Goal: Task Accomplishment & Management: Manage account settings

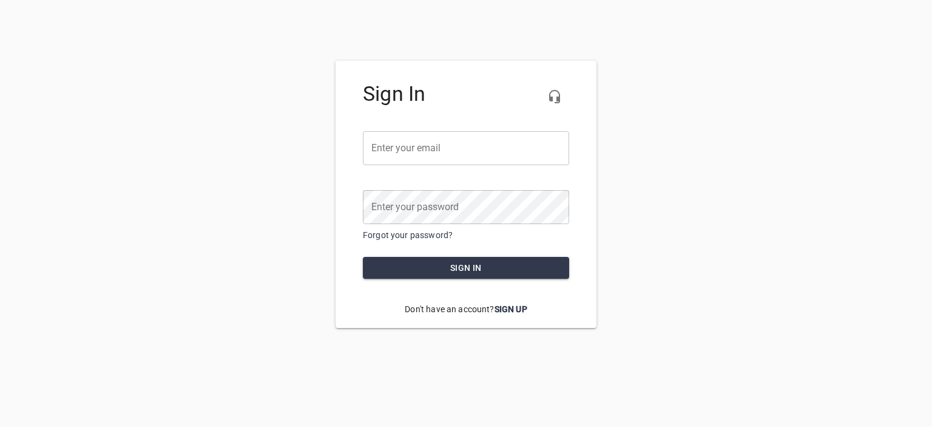
type input "[PERSON_NAME][EMAIL_ADDRESS][DOMAIN_NAME]"
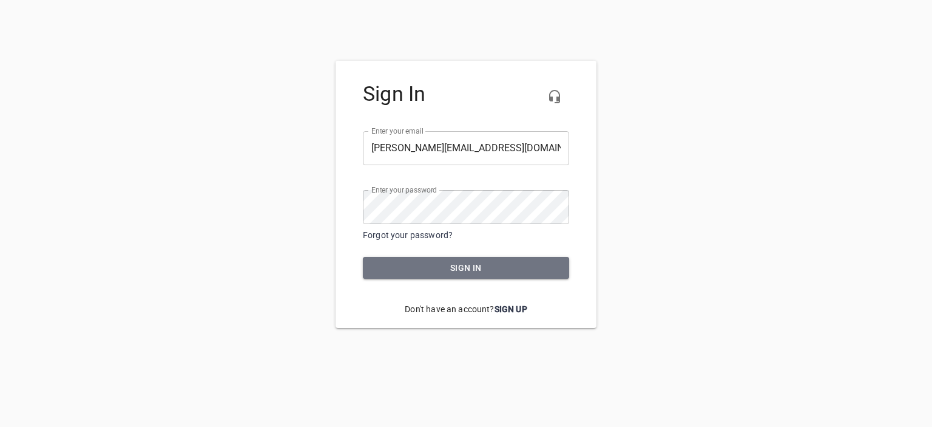
click at [468, 269] on span "Sign in" at bounding box center [466, 267] width 187 height 15
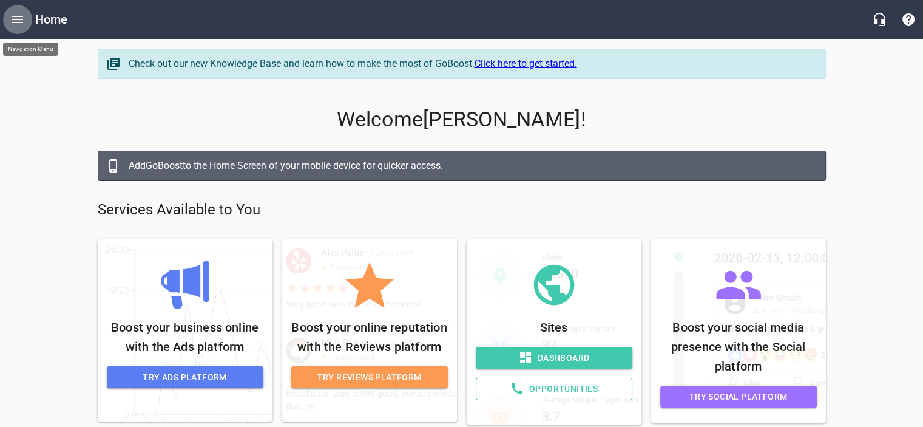
click at [17, 19] on icon "Open drawer" at bounding box center [17, 19] width 11 height 7
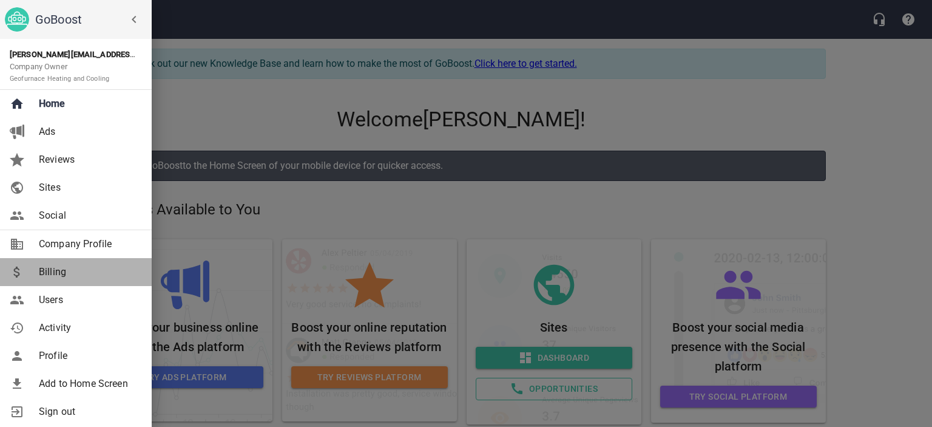
click at [40, 269] on span "Billing" at bounding box center [88, 272] width 98 height 15
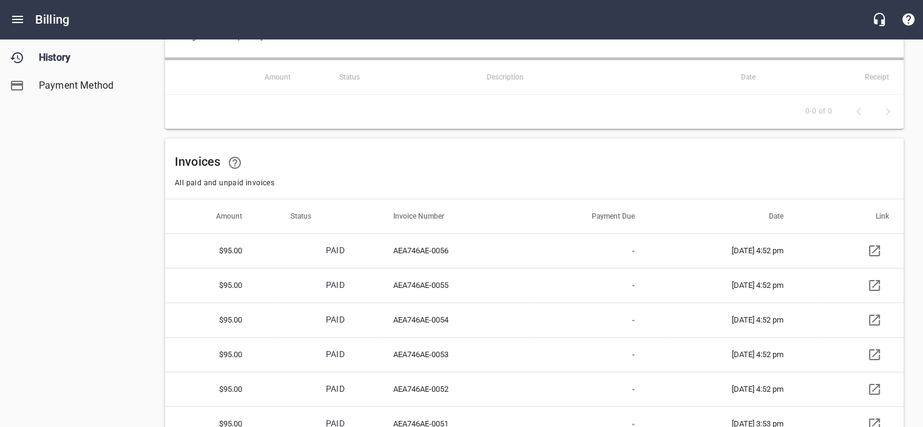
scroll to position [121, 0]
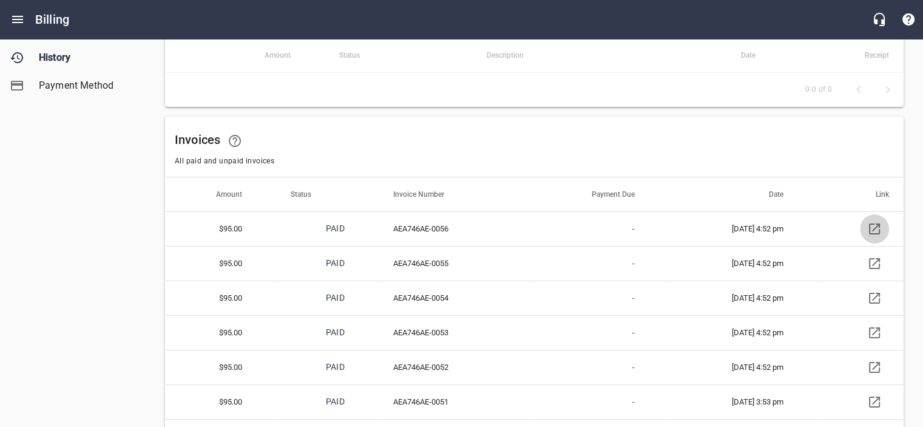
click at [880, 228] on icon at bounding box center [874, 229] width 15 height 15
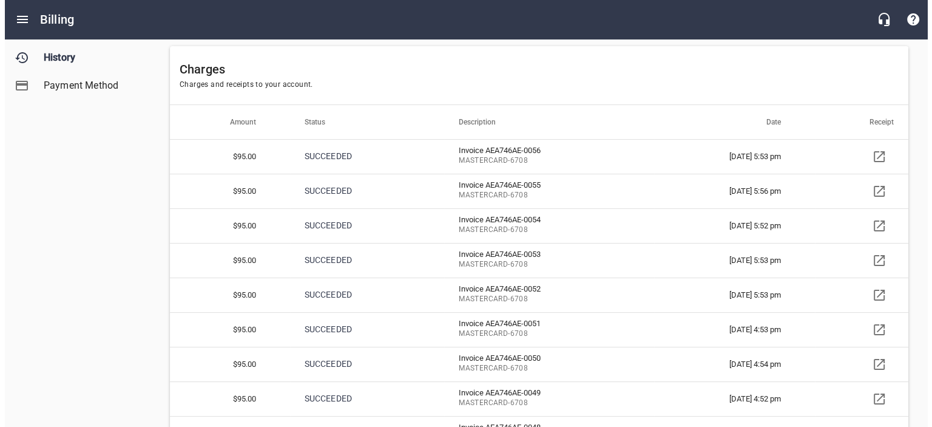
scroll to position [0, 0]
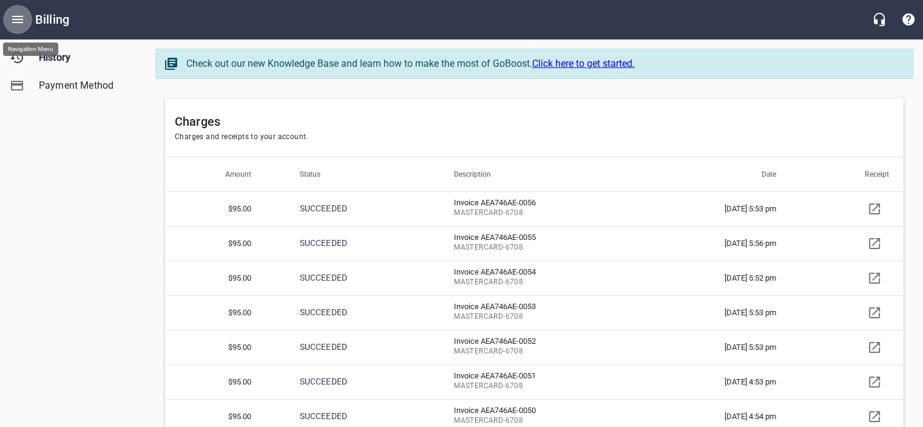
click at [16, 22] on icon "Open drawer" at bounding box center [17, 19] width 11 height 7
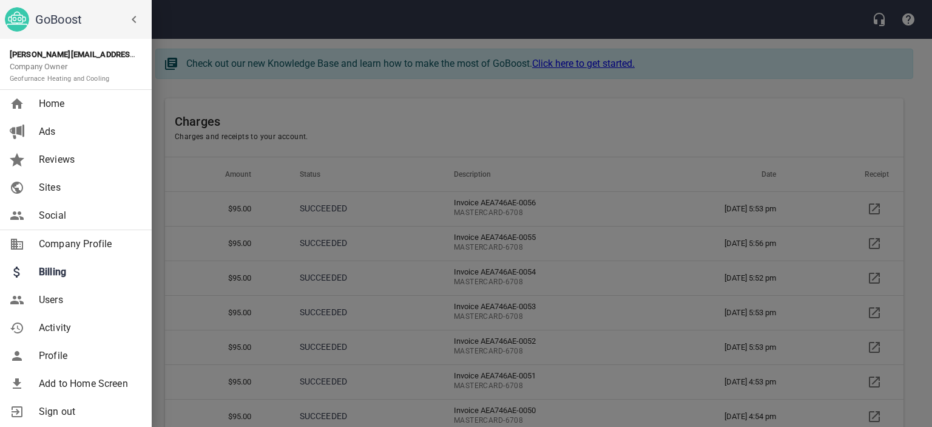
scroll to position [52, 0]
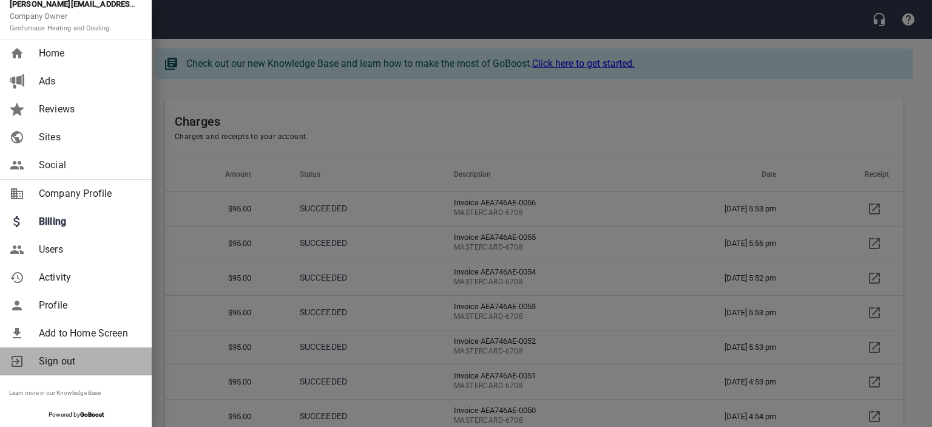
click at [42, 359] on span "Sign out" at bounding box center [88, 361] width 98 height 15
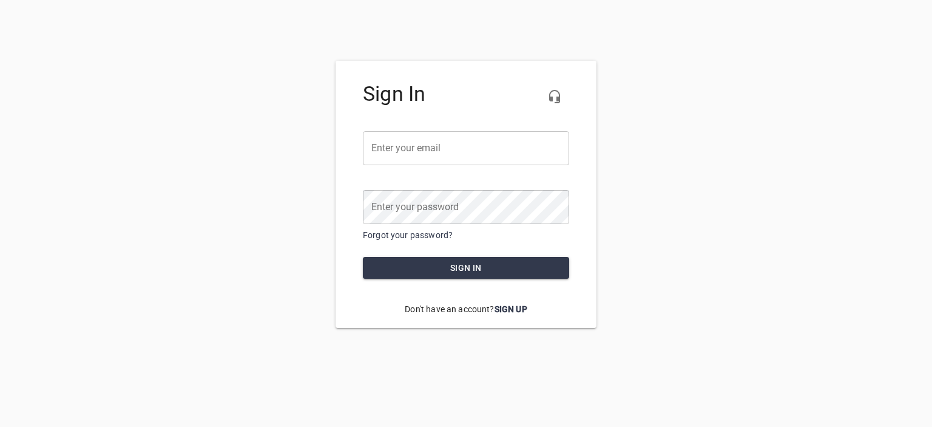
type input "[PERSON_NAME][EMAIL_ADDRESS][DOMAIN_NAME]"
